Goal: Information Seeking & Learning: Learn about a topic

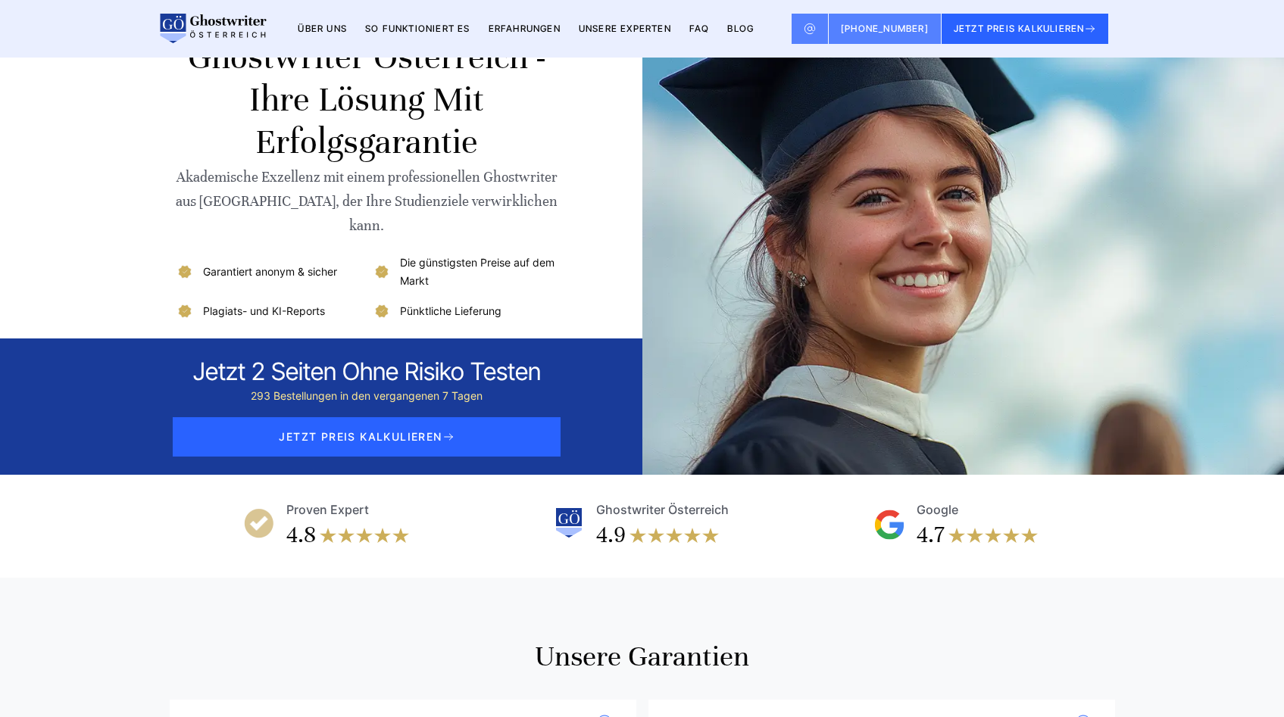
scroll to position [504, 0]
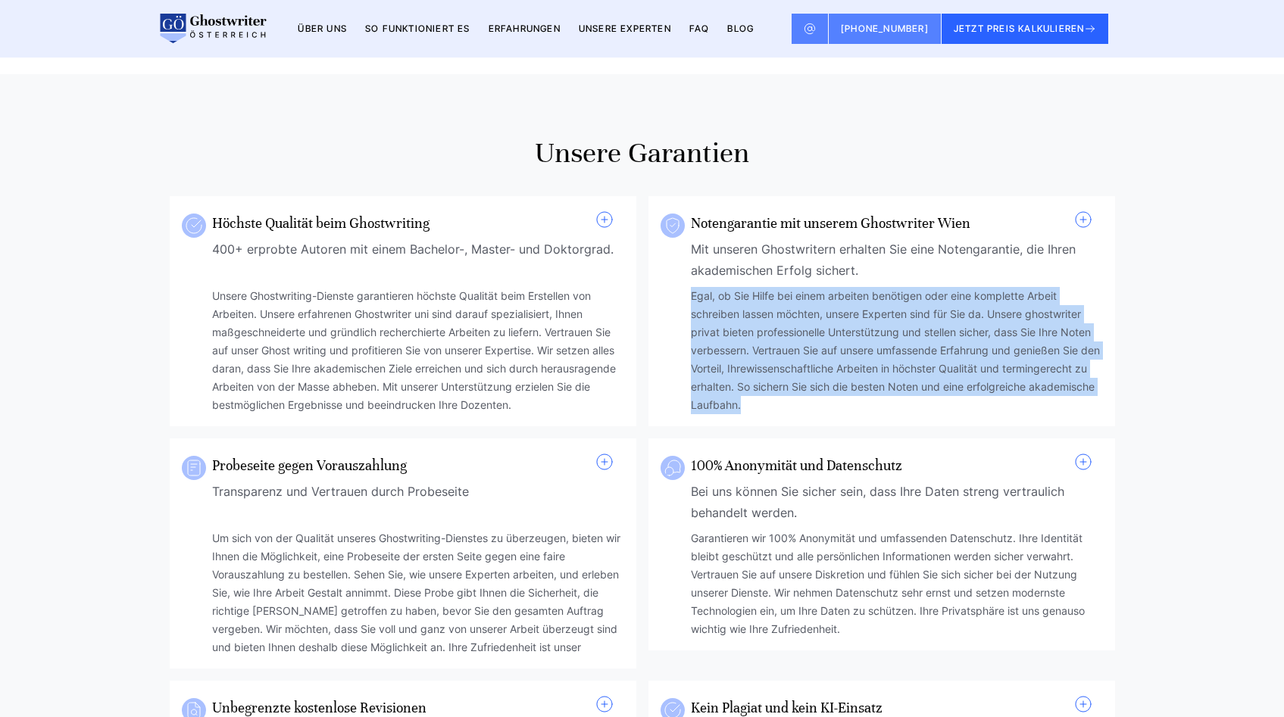
drag, startPoint x: 834, startPoint y: 385, endPoint x: 689, endPoint y: 273, distance: 183.0
click at [689, 273] on div "Notengarantie mit unserem Ghostwriter Wien Mit unseren Ghostwritern erhalten Si…" at bounding box center [881, 313] width 442 height 204
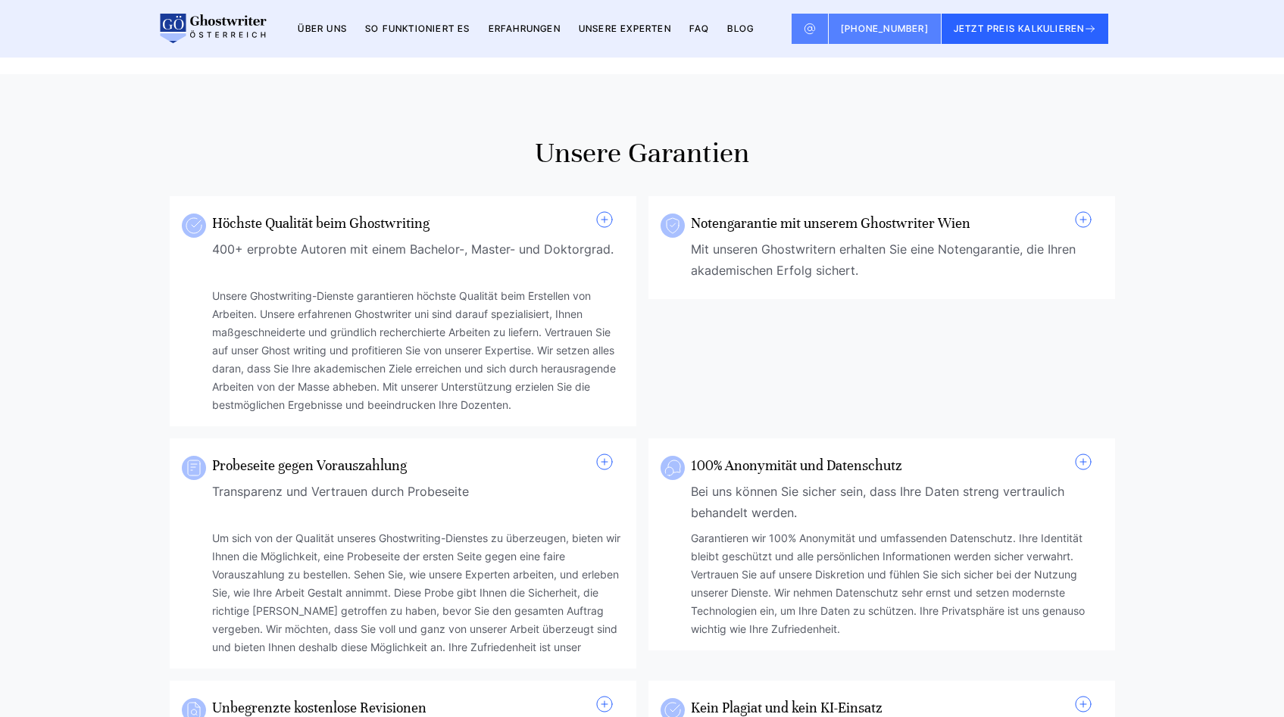
copy div "Egal, ob Sie Hilfe bei einem arbeiten benötigen oder eine komplette Arbeit schr…"
click at [860, 239] on div "Mit unseren Ghostwritern erhalten Sie eine Notengarantie, die Ihren akademische…" at bounding box center [897, 260] width 412 height 42
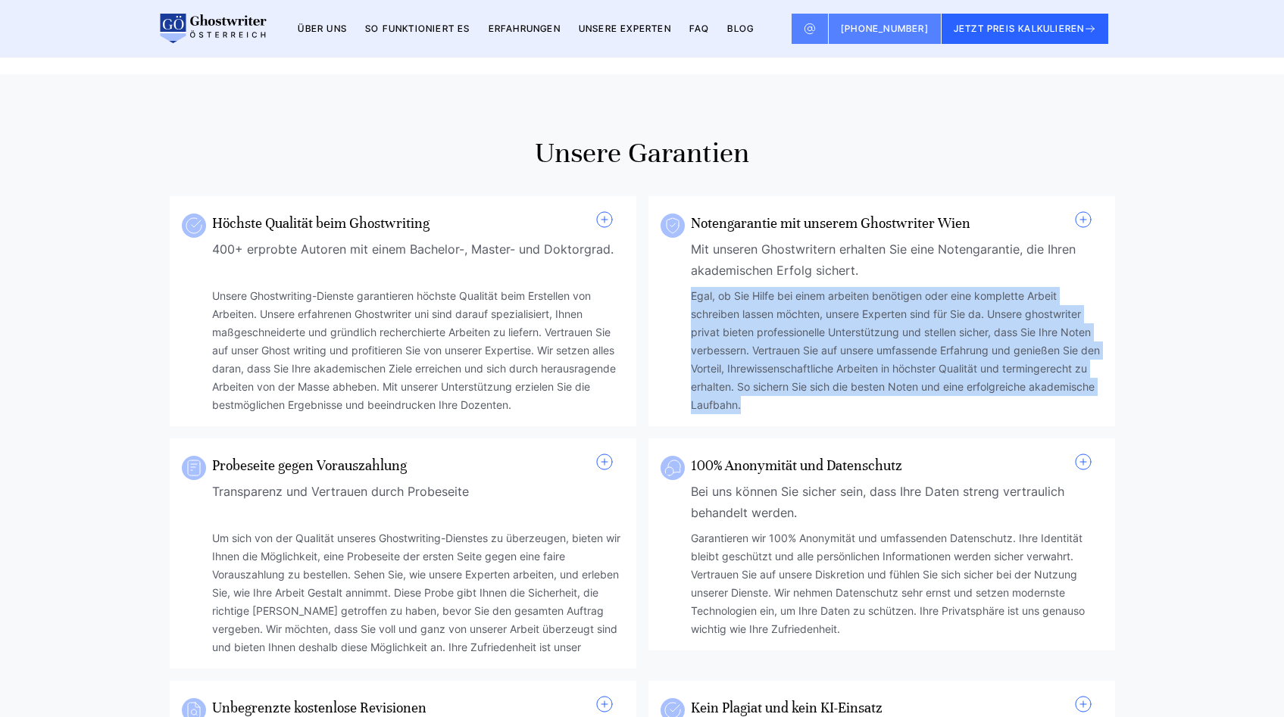
copy div "Egal, ob Sie Hilfe bei einem arbeiten benötigen oder eine komplette Arbeit schr…"
drag, startPoint x: 837, startPoint y: 385, endPoint x: 688, endPoint y: 273, distance: 186.6
click at [688, 273] on div "Notengarantie mit unserem Ghostwriter Wien Mit unseren Ghostwritern erhalten Si…" at bounding box center [881, 313] width 442 height 204
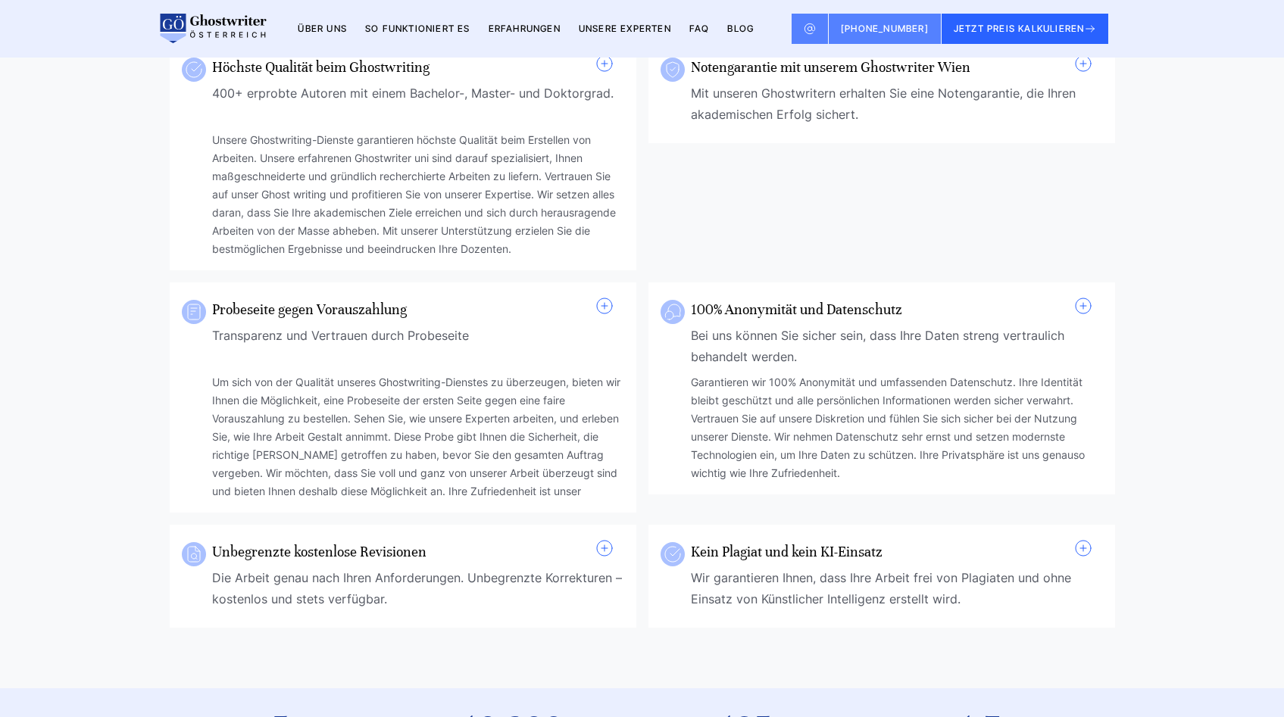
scroll to position [744, 0]
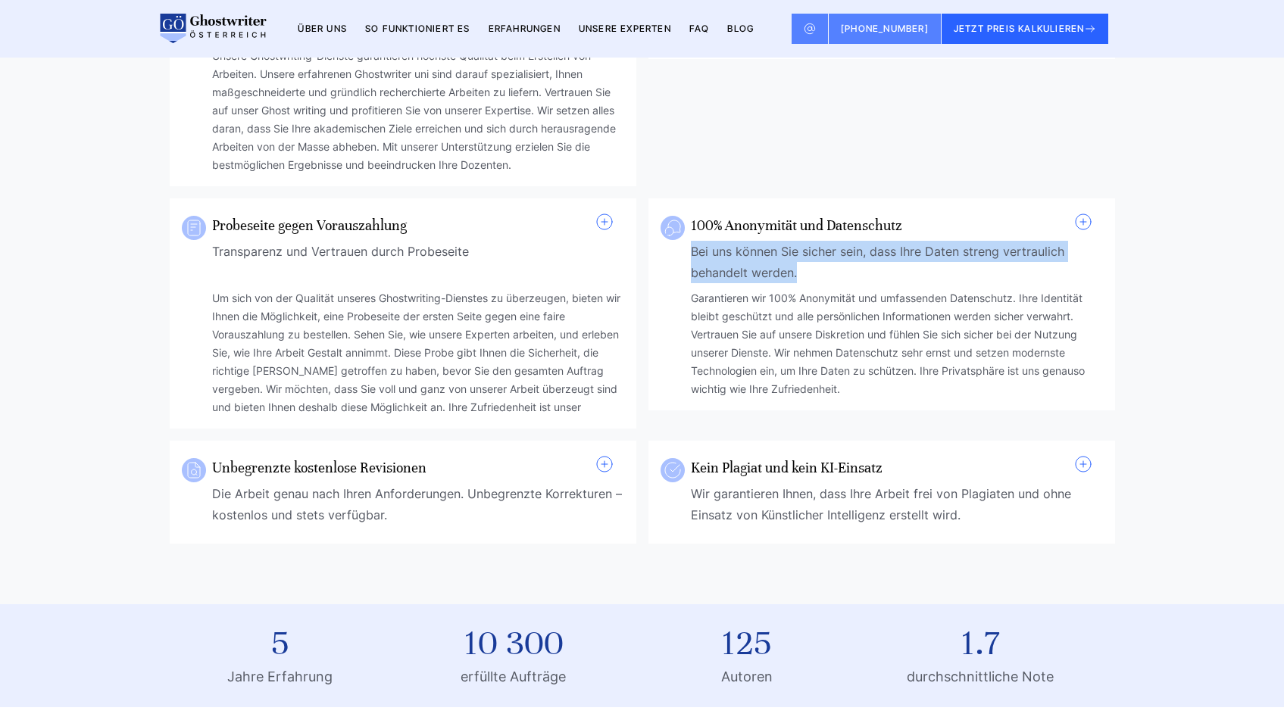
copy div "Bei uns können Sie sicher sein, dass Ihre Daten streng vertraulich behandelt we…"
drag, startPoint x: 819, startPoint y: 251, endPoint x: 682, endPoint y: 228, distance: 139.1
click at [682, 228] on div "100% Anonymität und Datenschutz Bei uns können Sie sicher sein, dass Ihre Daten…" at bounding box center [881, 306] width 442 height 186
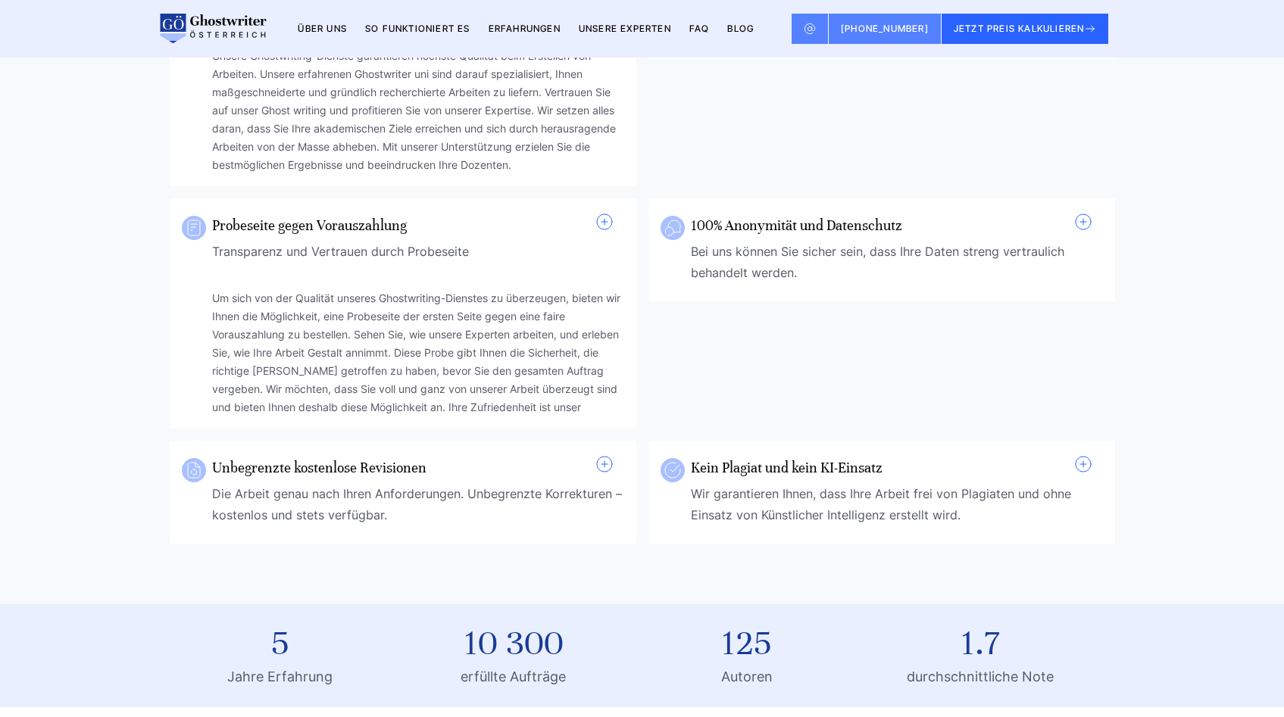
click at [1082, 213] on span at bounding box center [1083, 222] width 18 height 18
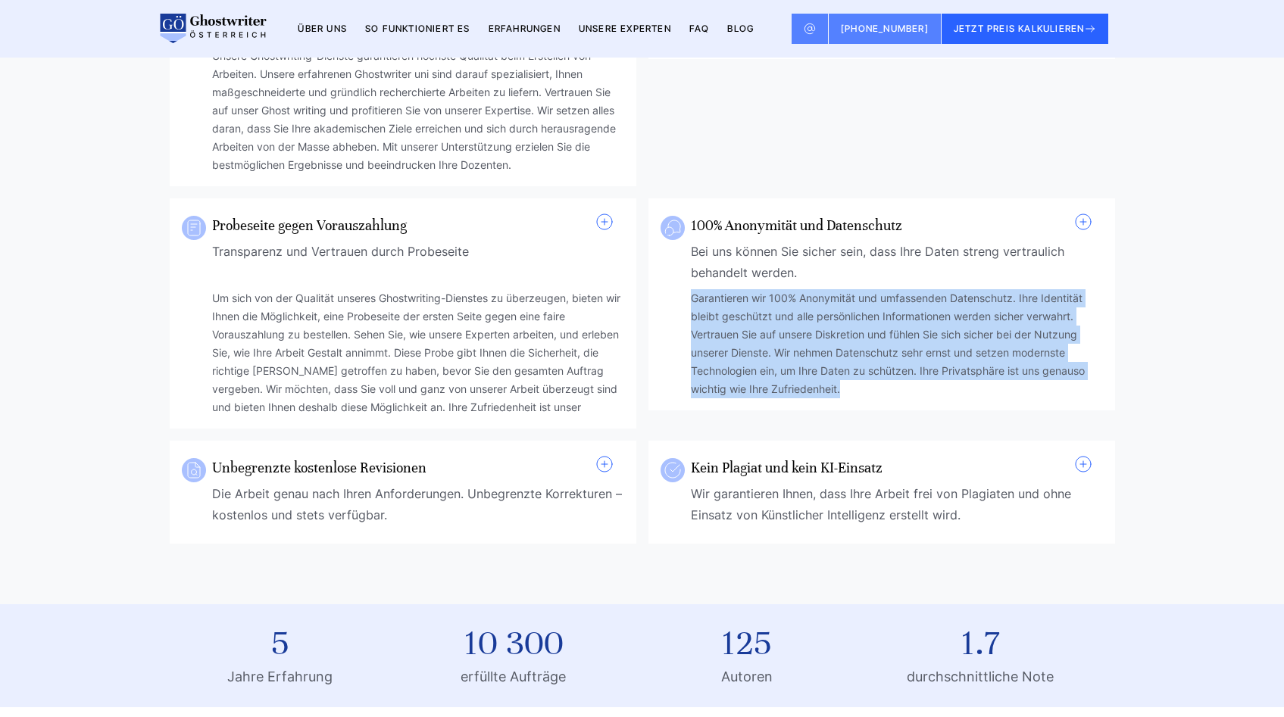
copy div "Garantieren wir 100% Anonymität und umfassenden Datenschutz. Ihre Identität ble…"
drag, startPoint x: 869, startPoint y: 370, endPoint x: 686, endPoint y: 277, distance: 205.2
click at [686, 277] on div "100% Anonymität und Datenschutz Bei uns können Sie sicher sein, dass Ihre Daten…" at bounding box center [881, 306] width 442 height 186
